Goal: Task Accomplishment & Management: Manage account settings

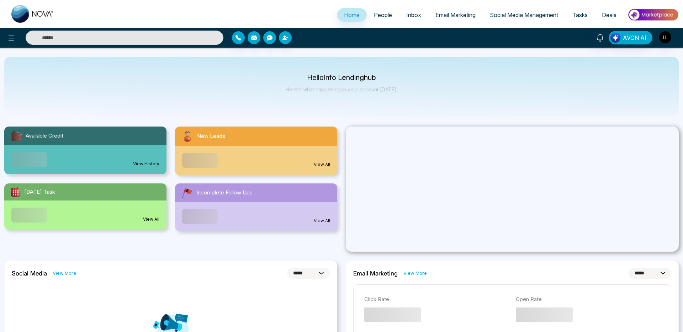
select select "*"
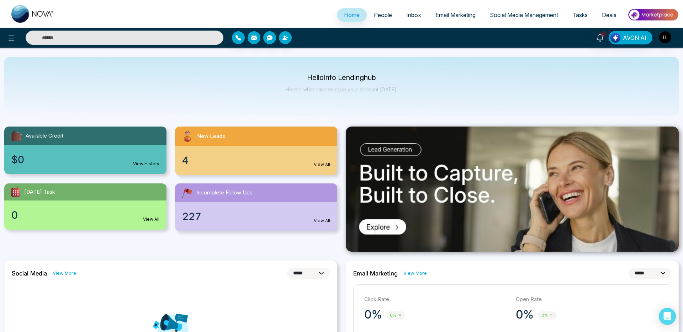
click at [378, 17] on span "People" at bounding box center [383, 14] width 18 height 7
click at [380, 15] on span "People" at bounding box center [383, 14] width 18 height 7
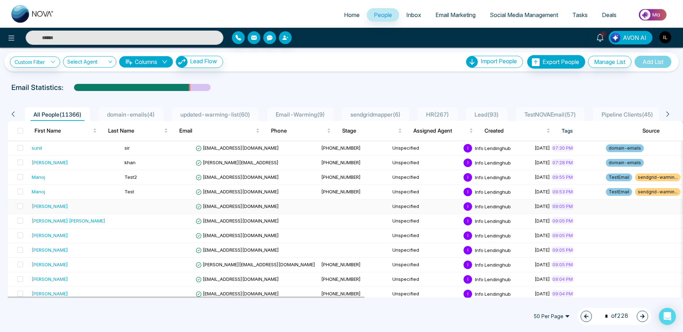
scroll to position [3, 0]
click at [662, 40] on img "button" at bounding box center [666, 37] width 12 height 12
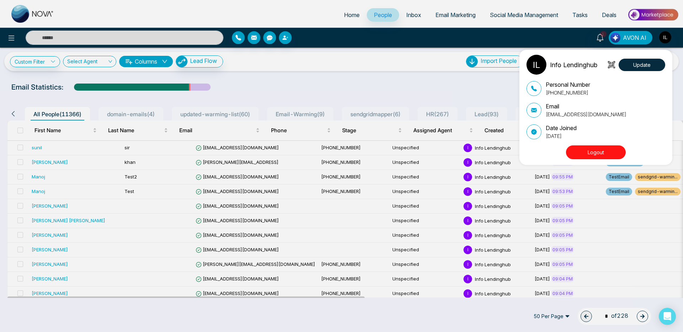
click at [587, 153] on button "Logout" at bounding box center [596, 153] width 60 height 14
